Goal: Task Accomplishment & Management: Use online tool/utility

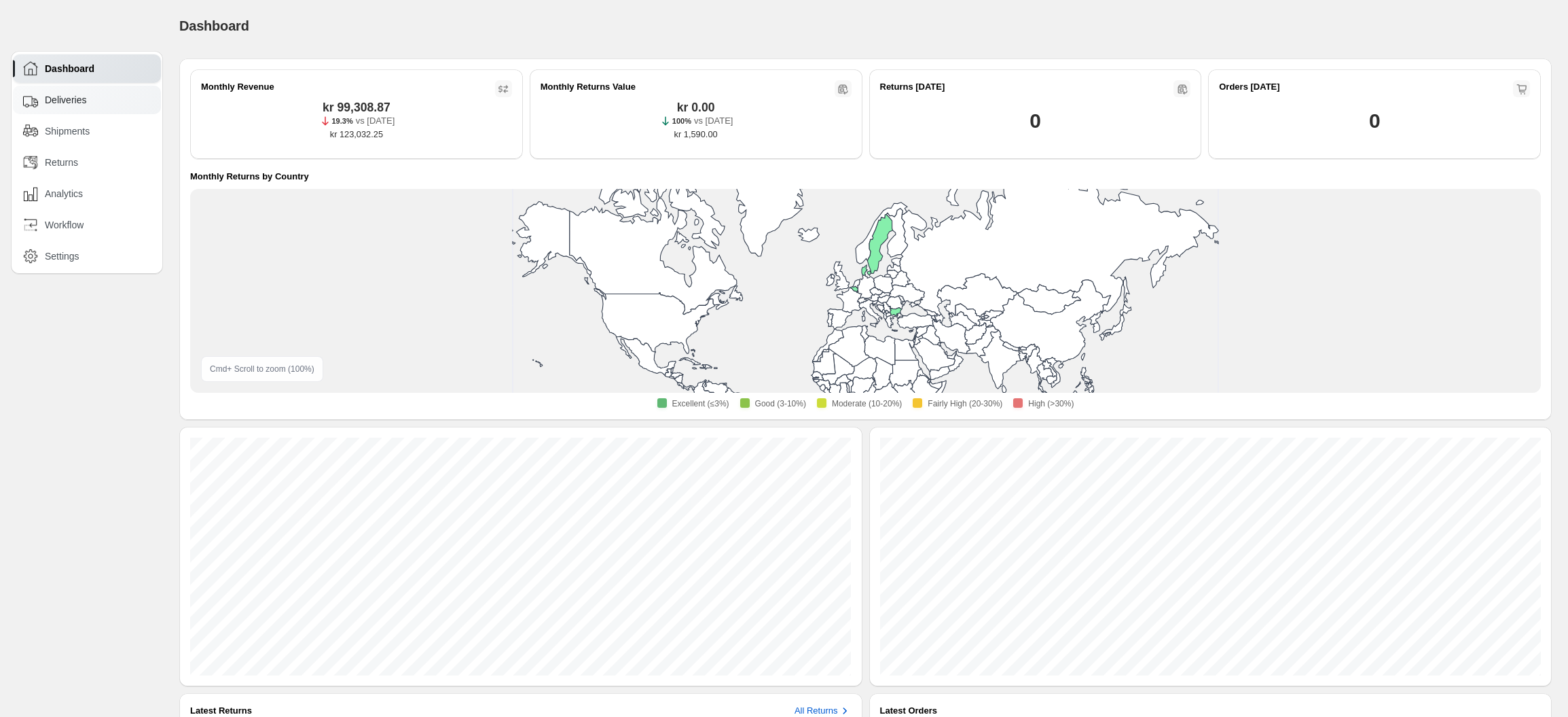
click at [50, 98] on span "Deliveries" at bounding box center [66, 100] width 41 height 13
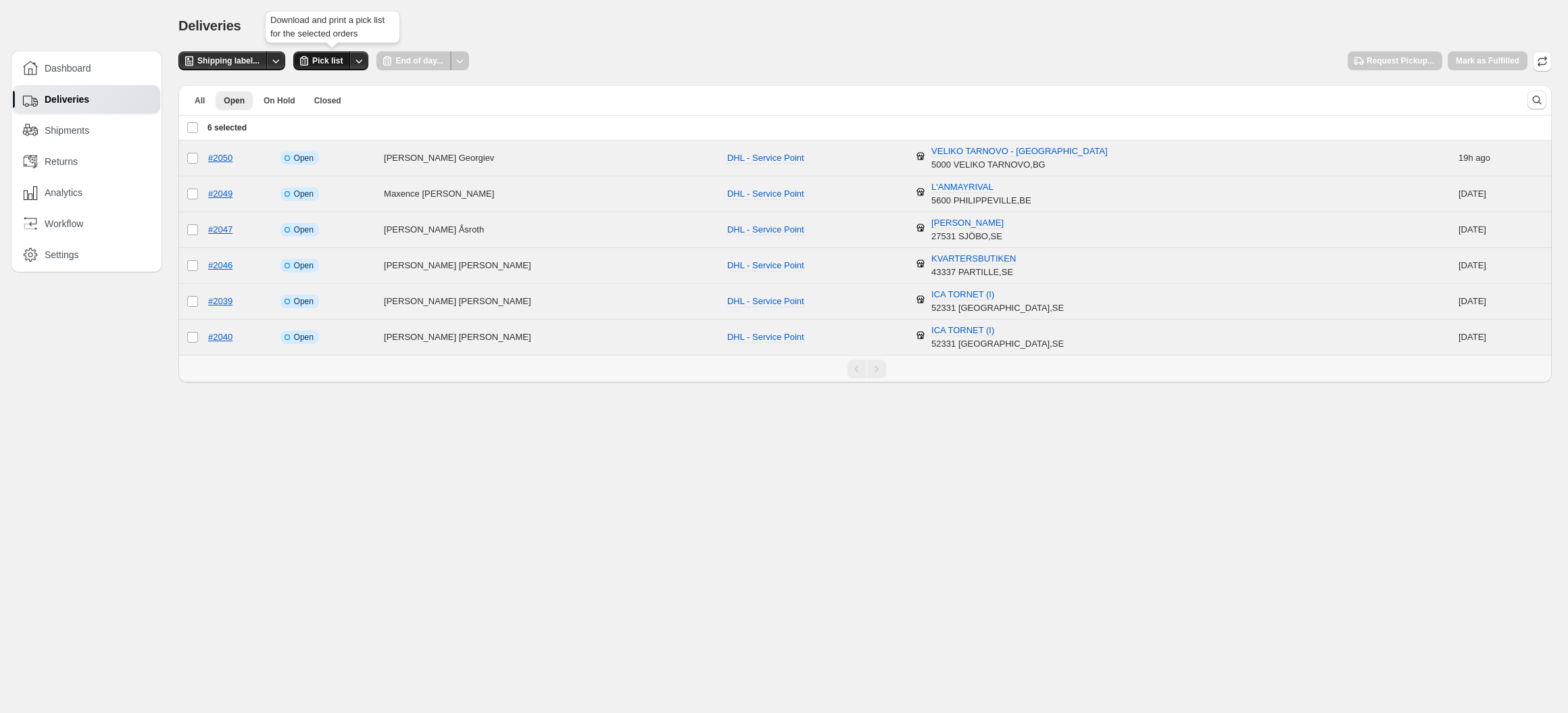
click at [334, 60] on span "Pick list" at bounding box center [327, 61] width 30 height 11
click at [192, 127] on div "Deselect all 6 orders 6 selected" at bounding box center [216, 128] width 60 height 13
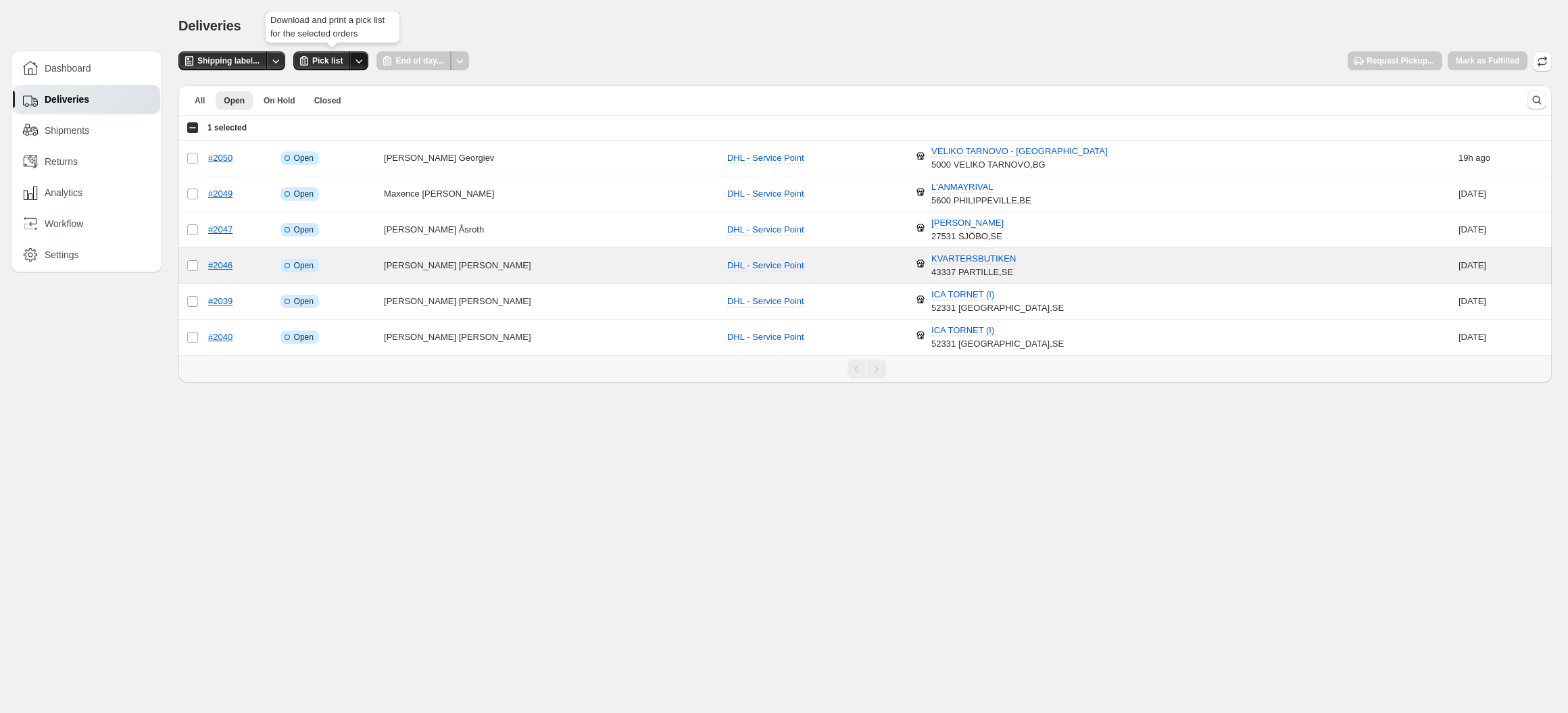
click at [361, 63] on icon "Other actions" at bounding box center [359, 62] width 7 height 4
click at [358, 82] on span "Send to printer" at bounding box center [333, 88] width 57 height 13
click at [313, 62] on span "Pick list" at bounding box center [327, 61] width 30 height 11
click at [240, 65] on span "Shipping label..." at bounding box center [229, 61] width 63 height 11
click at [79, 249] on span "Settings" at bounding box center [62, 254] width 35 height 13
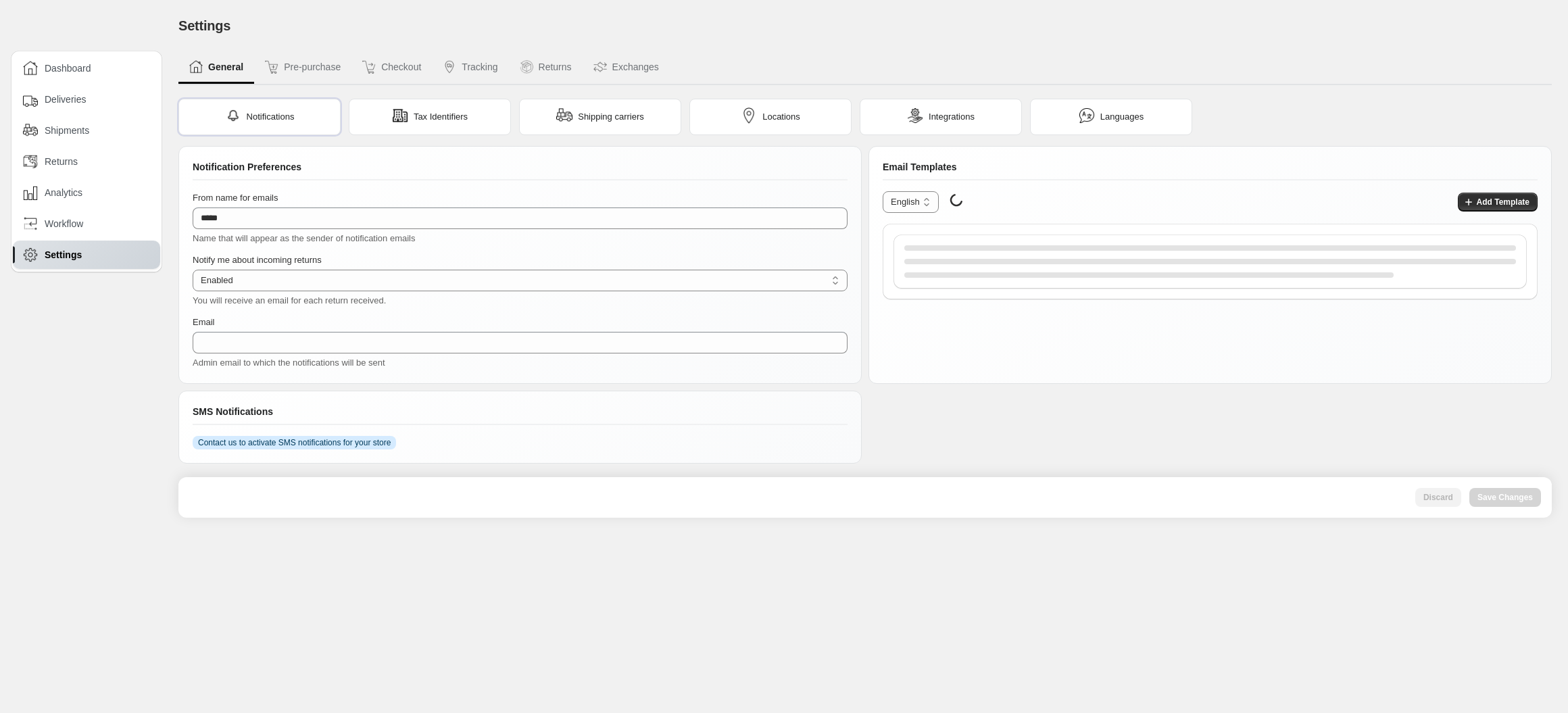
type input "**********"
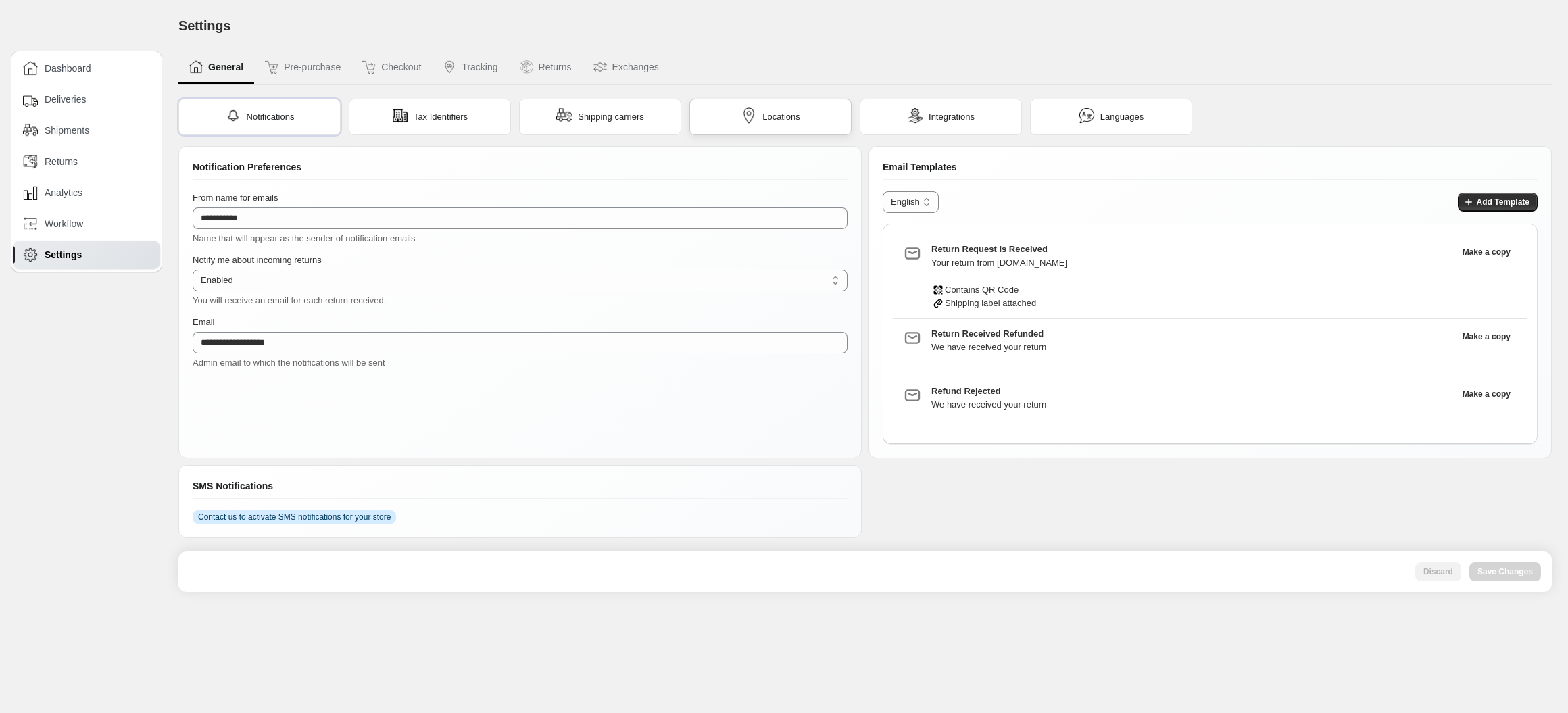
click at [794, 115] on span "Locations" at bounding box center [781, 116] width 38 height 13
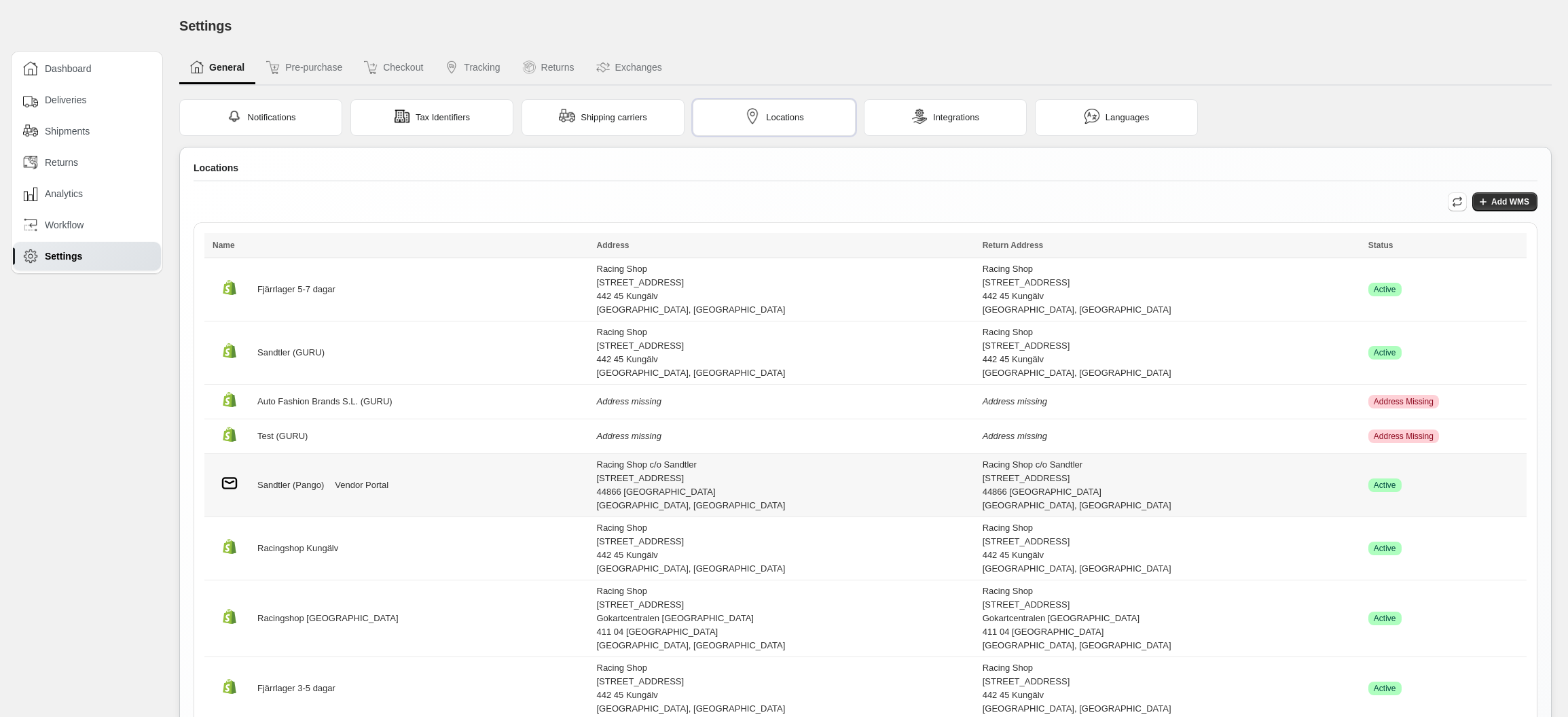
click at [374, 482] on link "Vendor Portal" at bounding box center [362, 484] width 54 height 13
click at [113, 94] on div "Deliveries" at bounding box center [88, 100] width 129 height 15
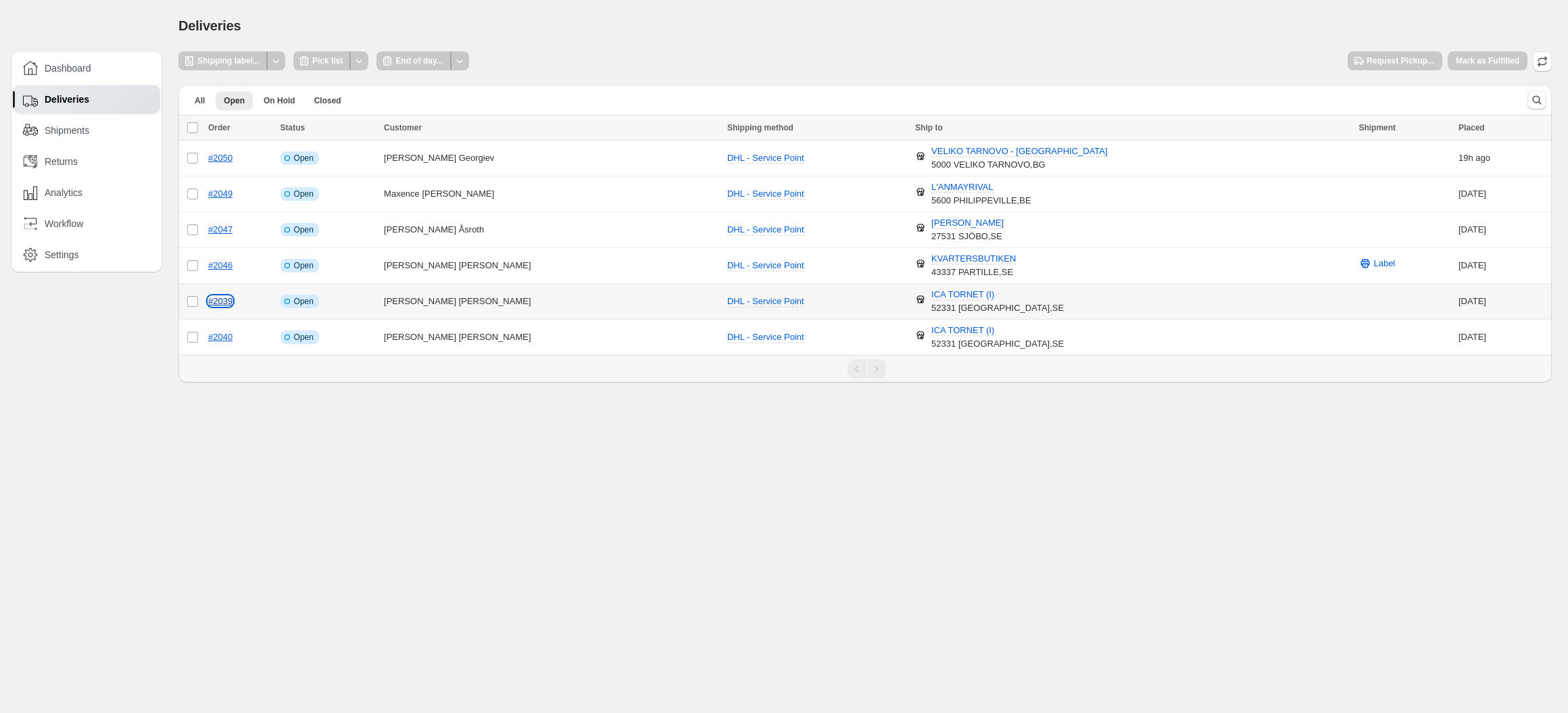
click at [227, 303] on link "#2039" at bounding box center [220, 300] width 24 height 10
click at [217, 337] on link "#2040" at bounding box center [220, 336] width 24 height 10
click at [121, 156] on div "Returns" at bounding box center [88, 161] width 129 height 15
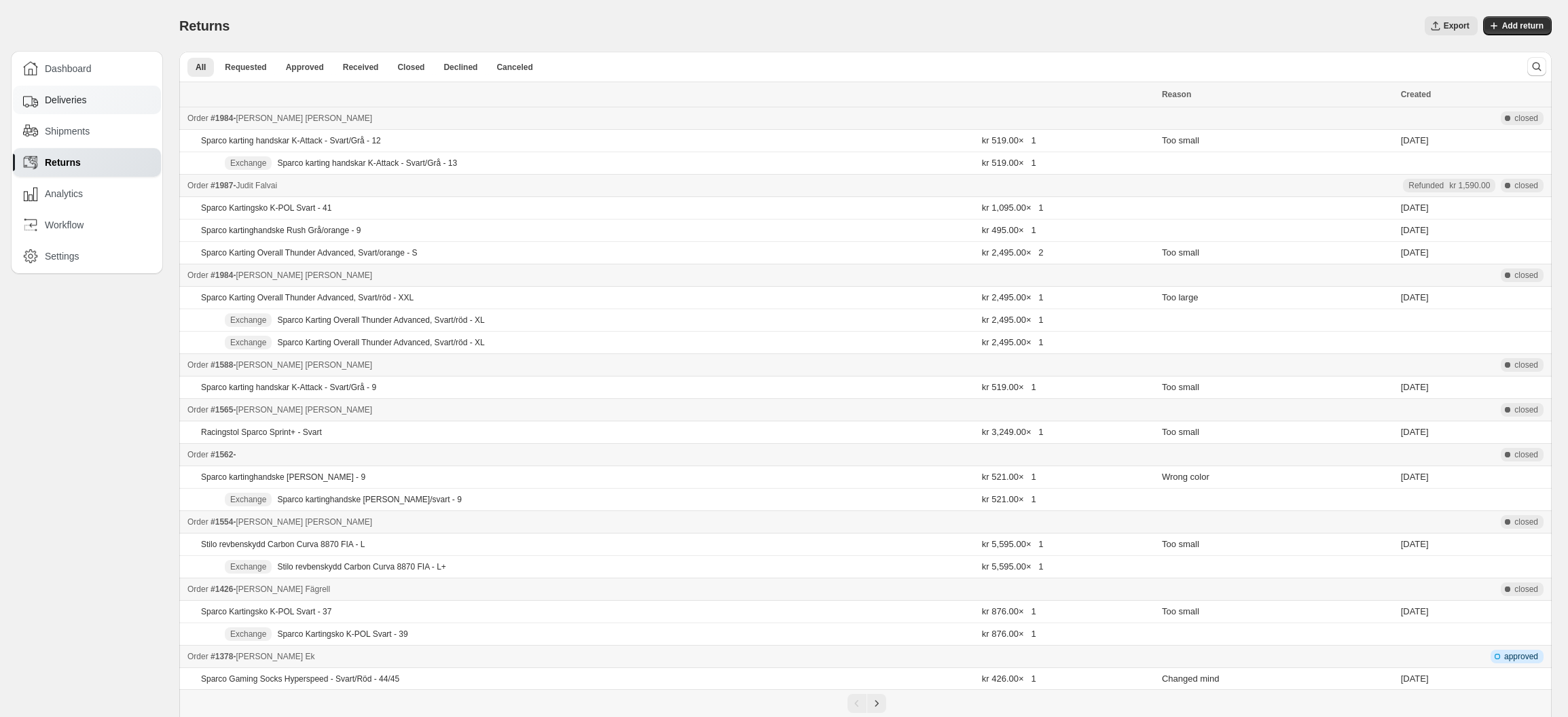
click at [127, 105] on div "Deliveries" at bounding box center [88, 100] width 129 height 15
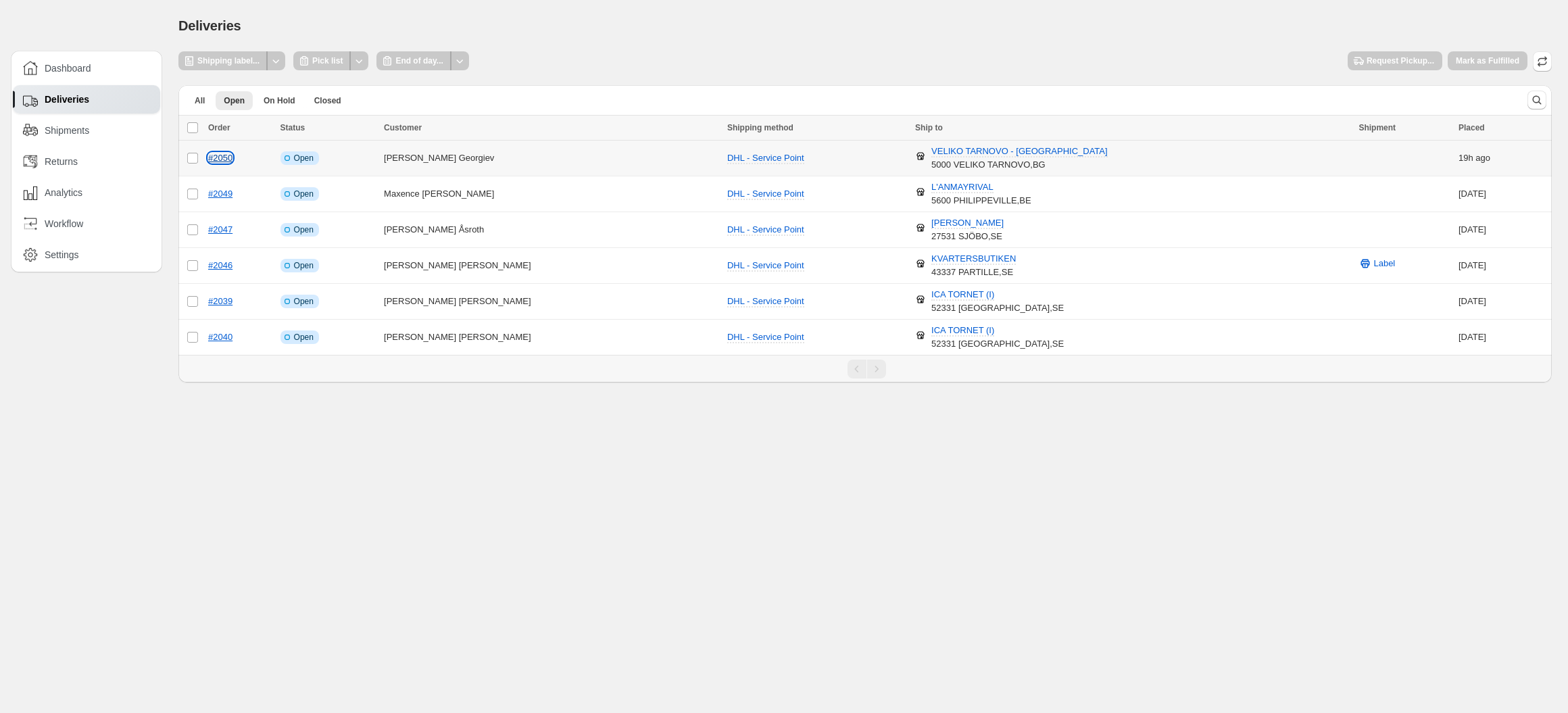
click at [224, 156] on link "#2050" at bounding box center [220, 157] width 24 height 10
click at [226, 195] on link "#2049" at bounding box center [220, 193] width 24 height 10
click at [222, 231] on link "#2047" at bounding box center [220, 229] width 24 height 10
click at [219, 302] on link "#2039" at bounding box center [220, 300] width 24 height 10
click at [209, 334] on link "#2040" at bounding box center [220, 336] width 24 height 10
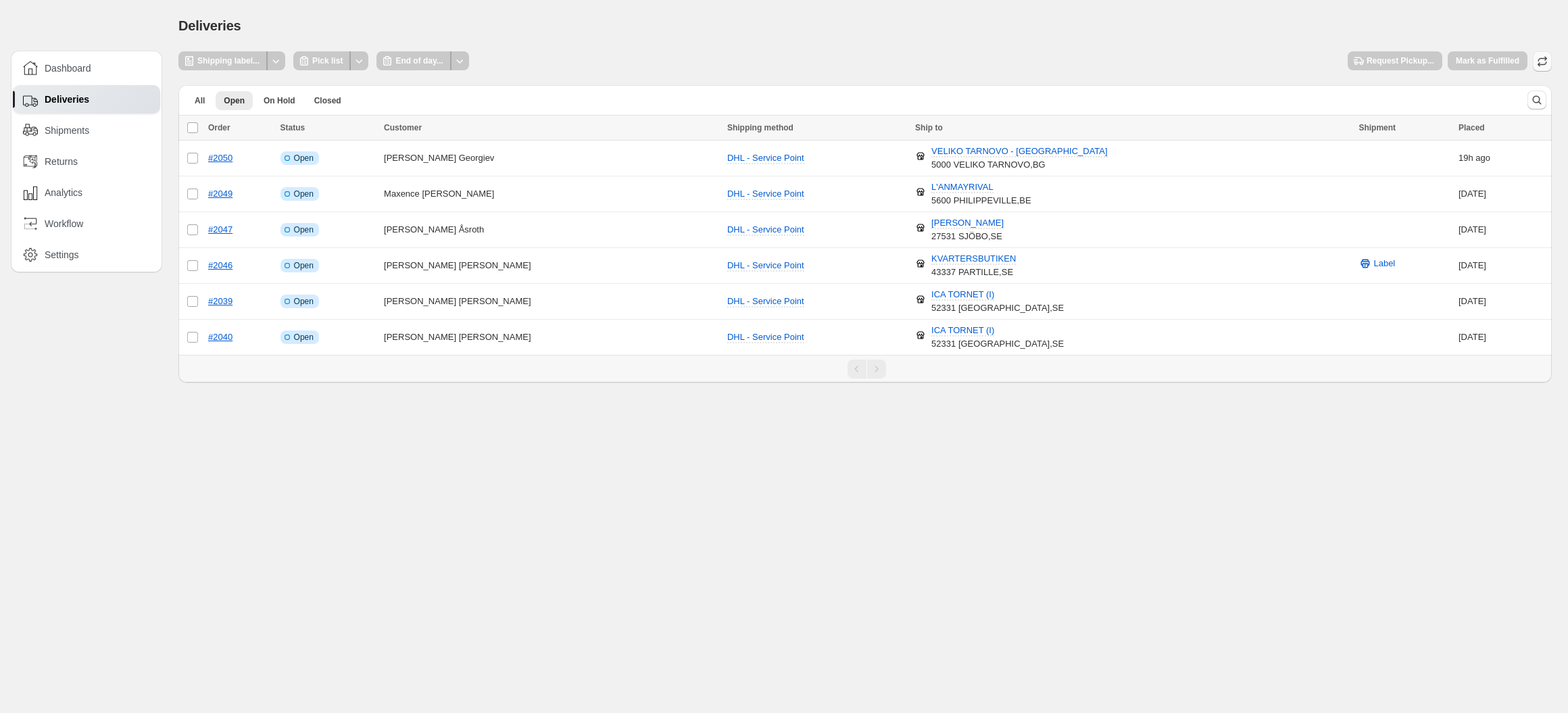
click at [1539, 59] on icon "button" at bounding box center [1543, 59] width 9 height 5
click at [398, 498] on body "**********" at bounding box center [784, 356] width 1568 height 713
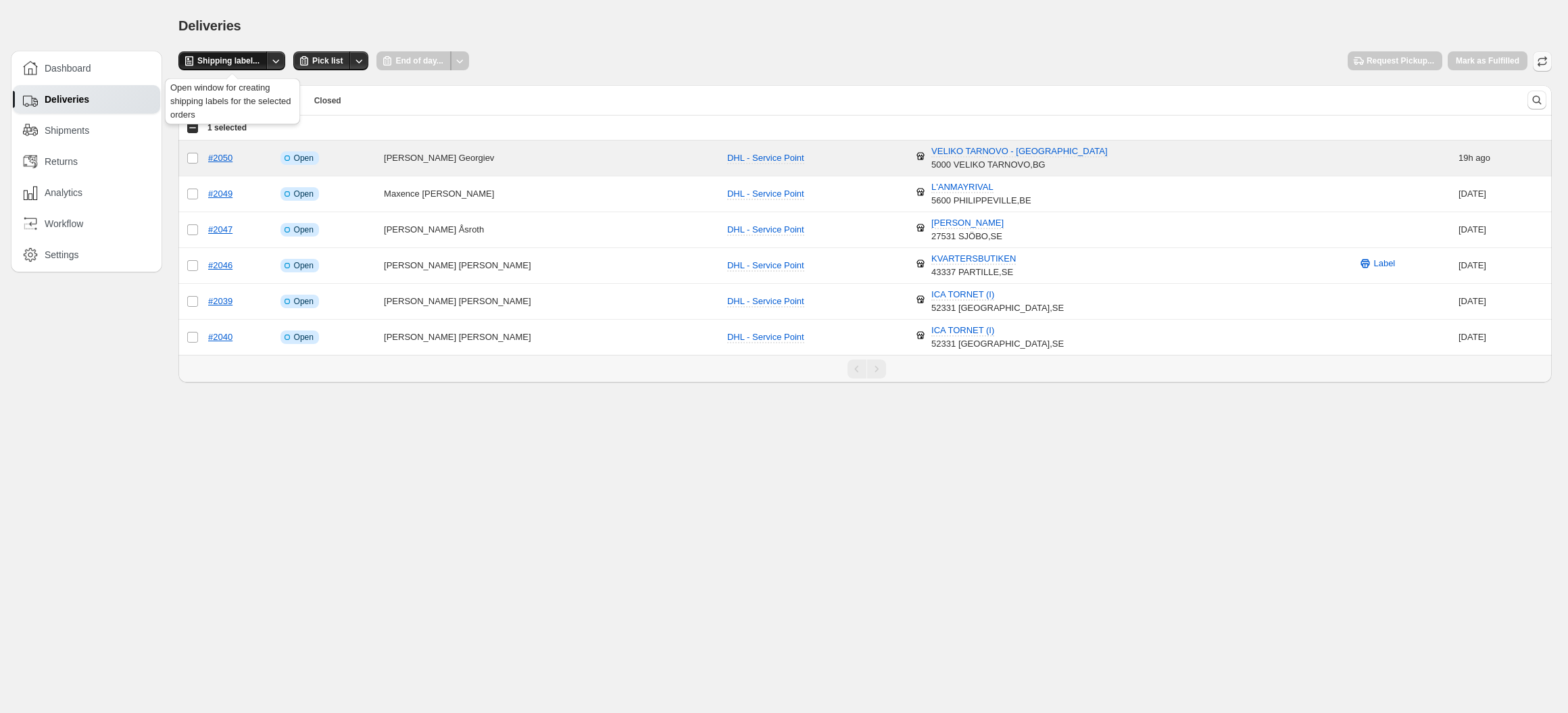
click at [259, 63] on span "Shipping label..." at bounding box center [229, 61] width 63 height 11
click at [207, 159] on td "#2050" at bounding box center [240, 158] width 72 height 36
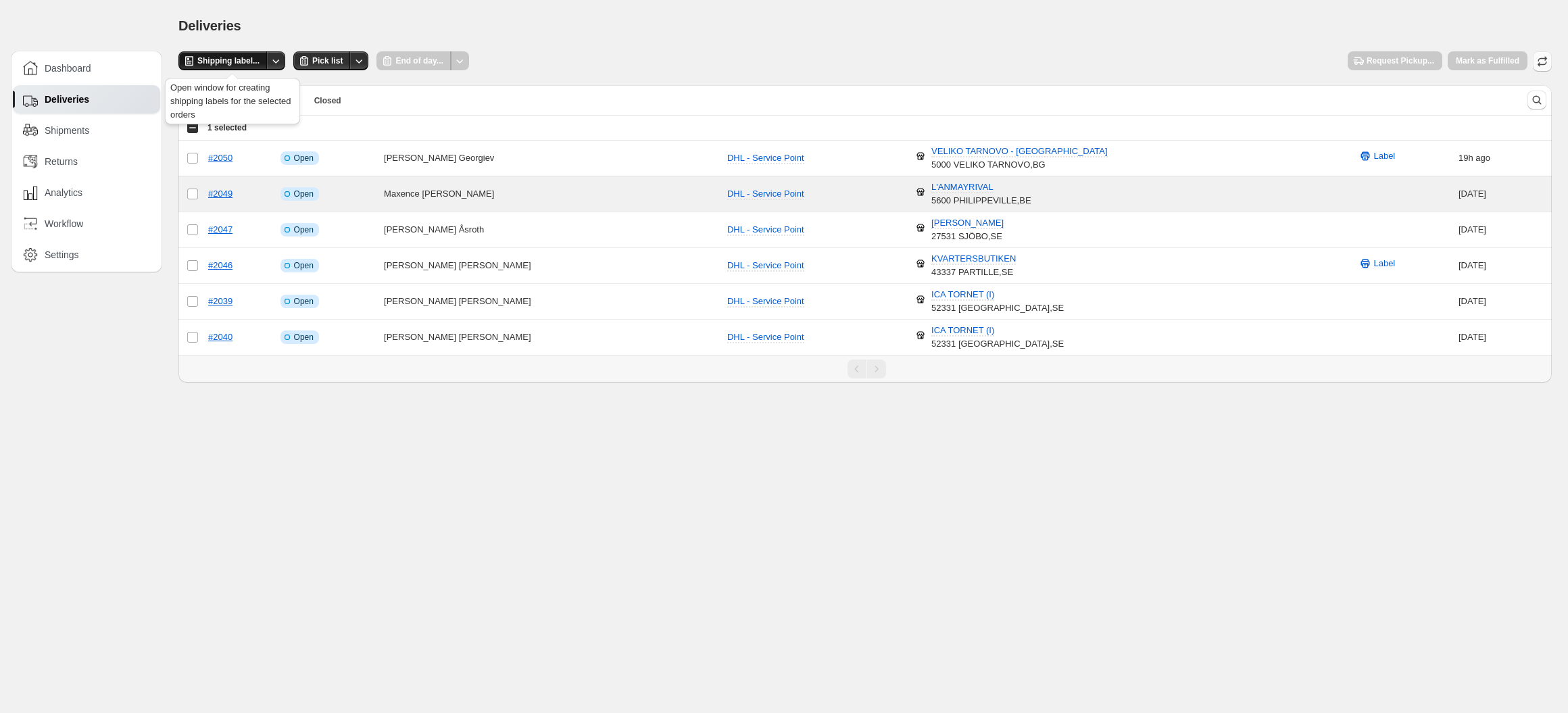
click at [245, 60] on span "Shipping label..." at bounding box center [229, 61] width 63 height 11
click at [201, 193] on td "Select order" at bounding box center [191, 194] width 26 height 36
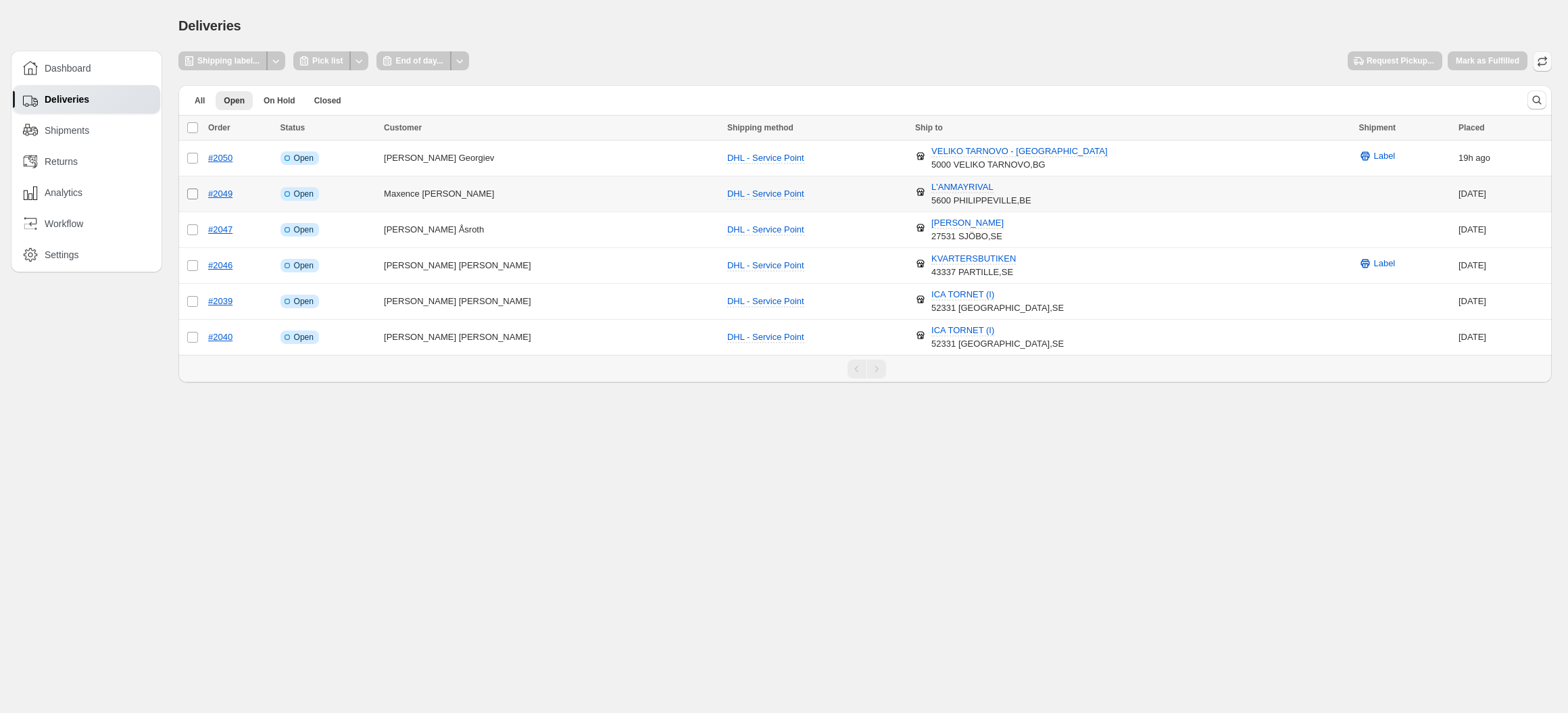
click at [198, 196] on span at bounding box center [193, 194] width 13 height 13
click at [204, 195] on td "#2049" at bounding box center [240, 194] width 72 height 36
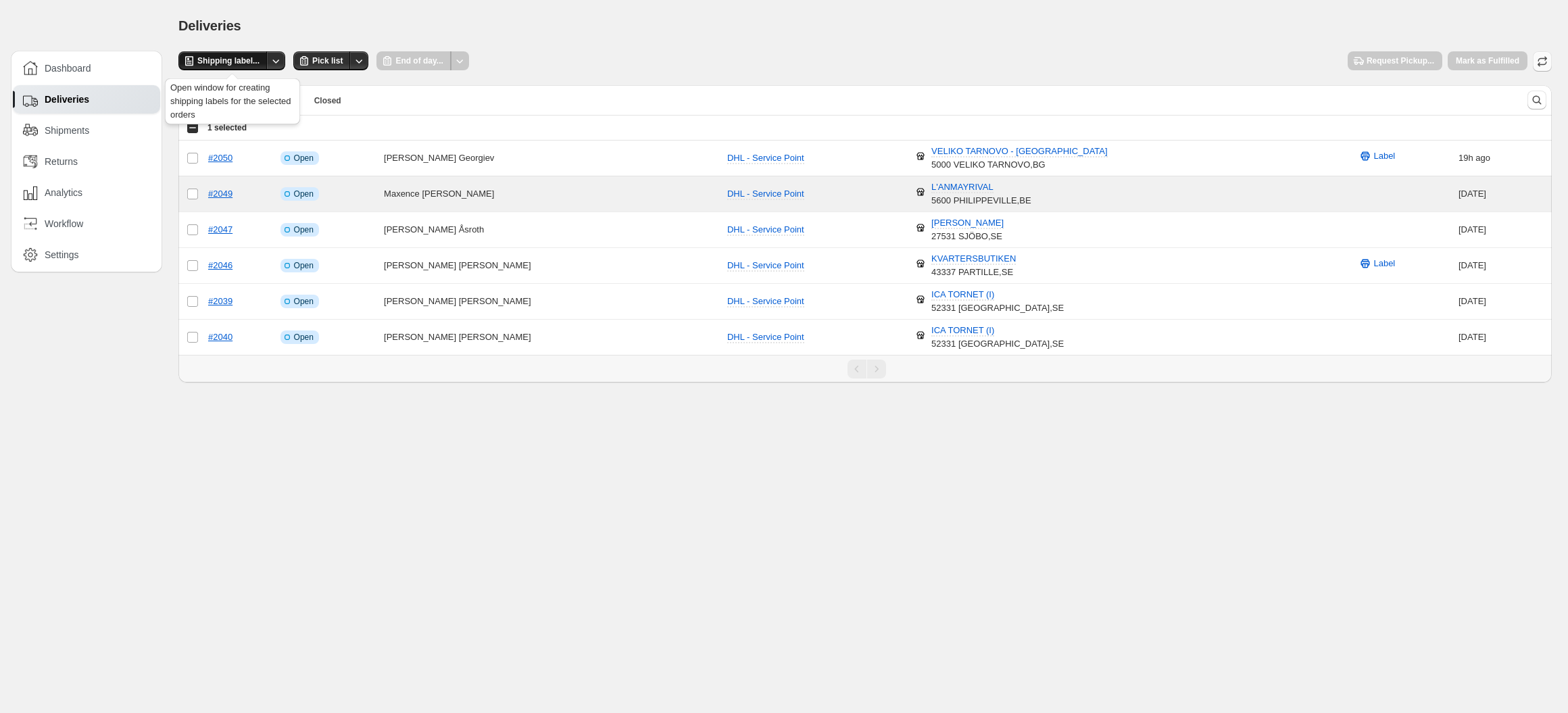
click at [262, 63] on button "Shipping label..." at bounding box center [223, 60] width 89 height 19
click at [760, 52] on div "Shipping label... Pick list End of day... Request Pickup... [PERSON_NAME] as Fu…" at bounding box center [865, 61] width 1373 height 21
click at [226, 51] on button "Shipping label..." at bounding box center [223, 60] width 89 height 19
click at [1401, 63] on span "Request Pickup..." at bounding box center [1401, 61] width 68 height 11
click at [183, 260] on td "Select order" at bounding box center [191, 265] width 26 height 36
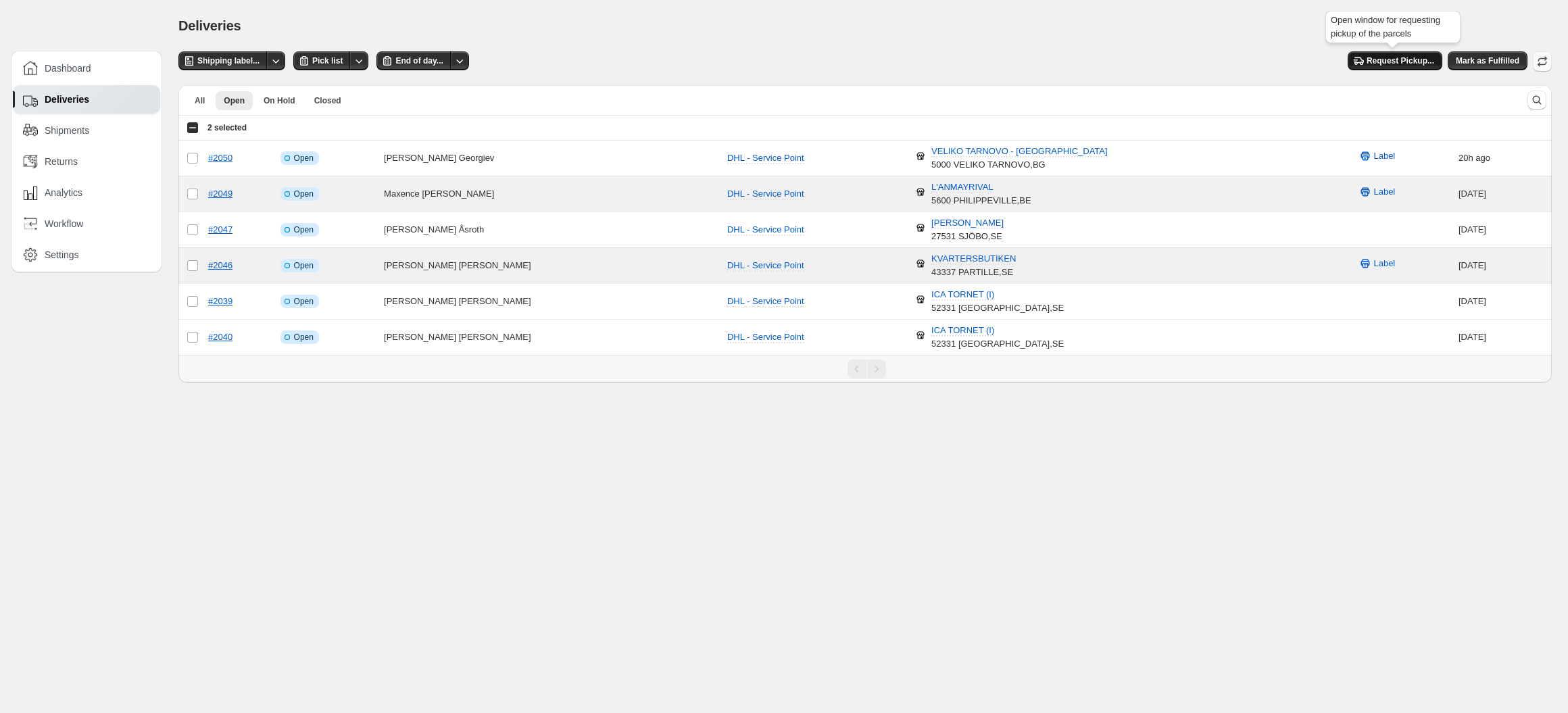
click at [1409, 60] on span "Request Pickup..." at bounding box center [1401, 61] width 68 height 11
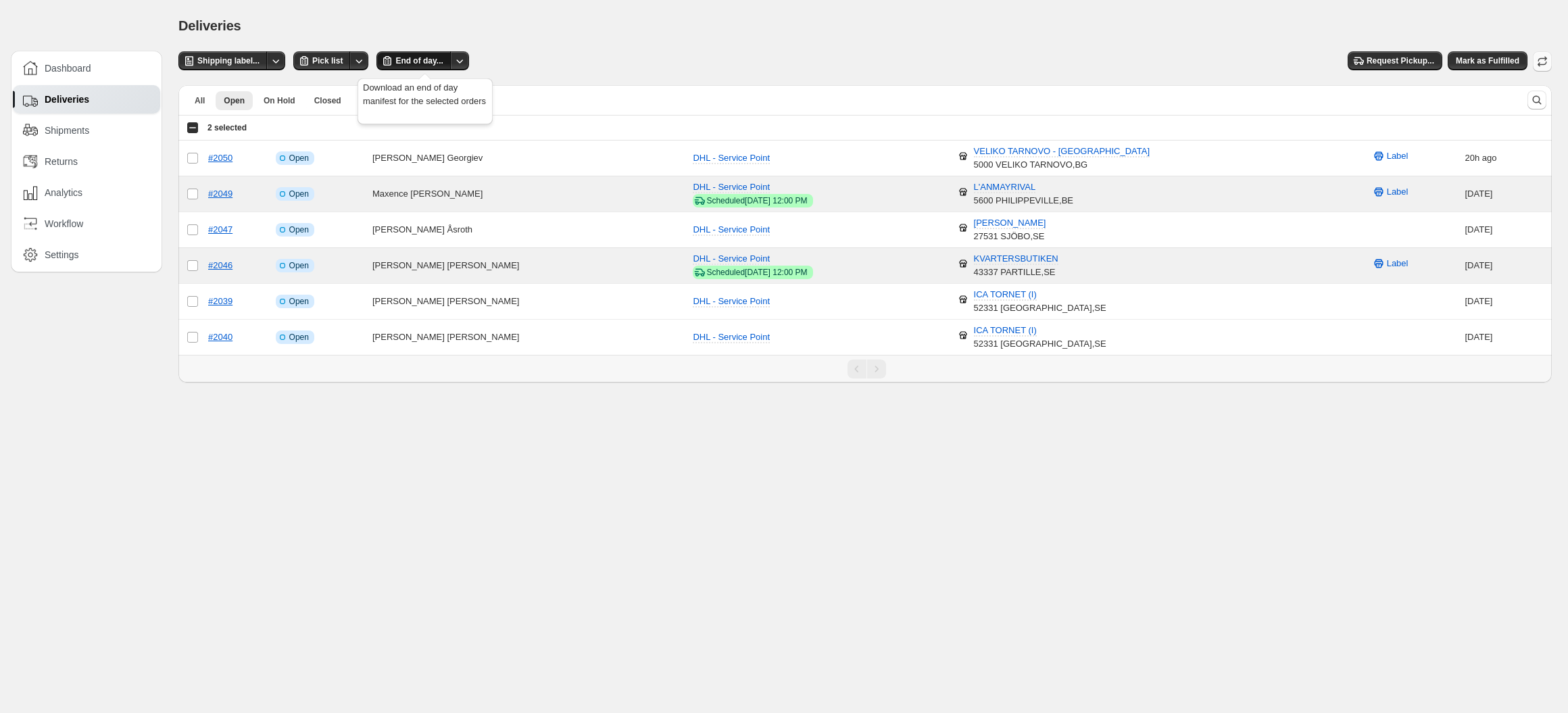
click at [426, 65] on span "End of day..." at bounding box center [418, 61] width 47 height 11
